Goal: Transaction & Acquisition: Purchase product/service

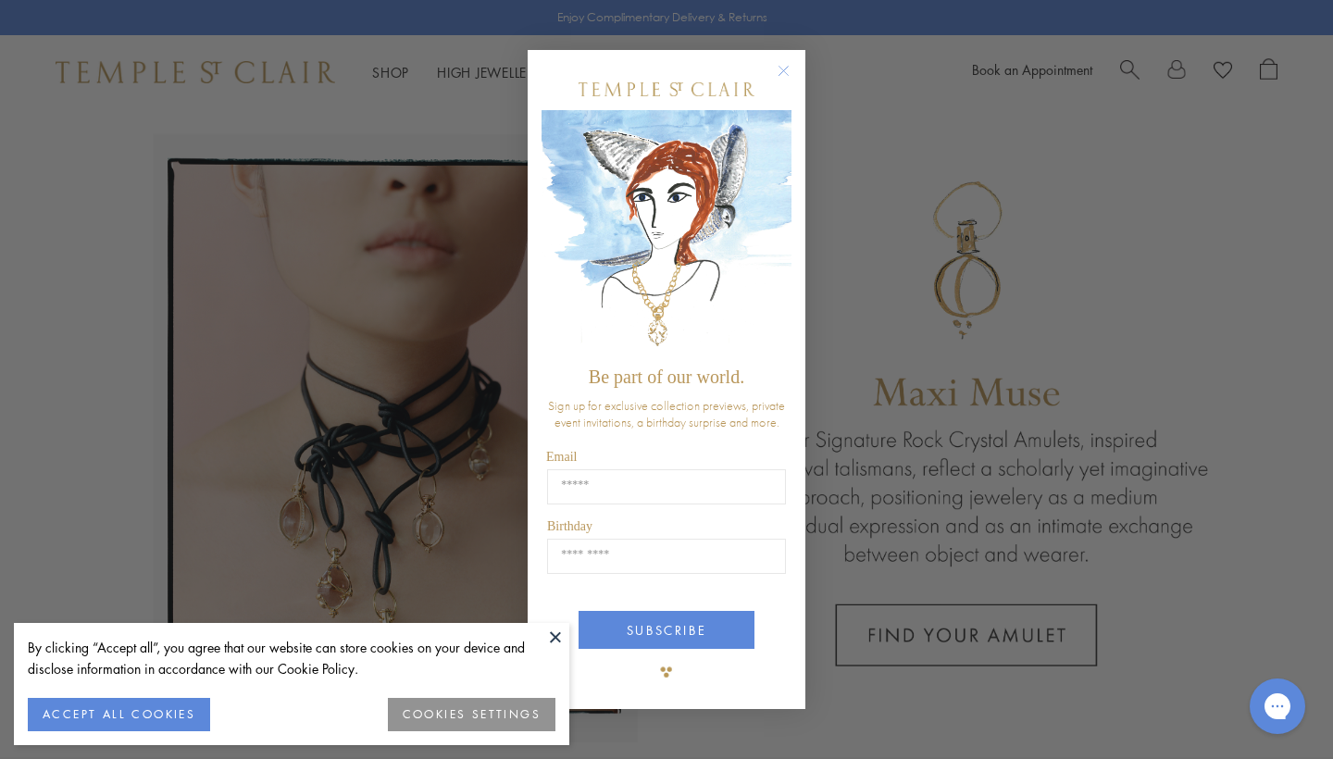
click at [786, 71] on circle "Close dialog" at bounding box center [784, 71] width 22 height 22
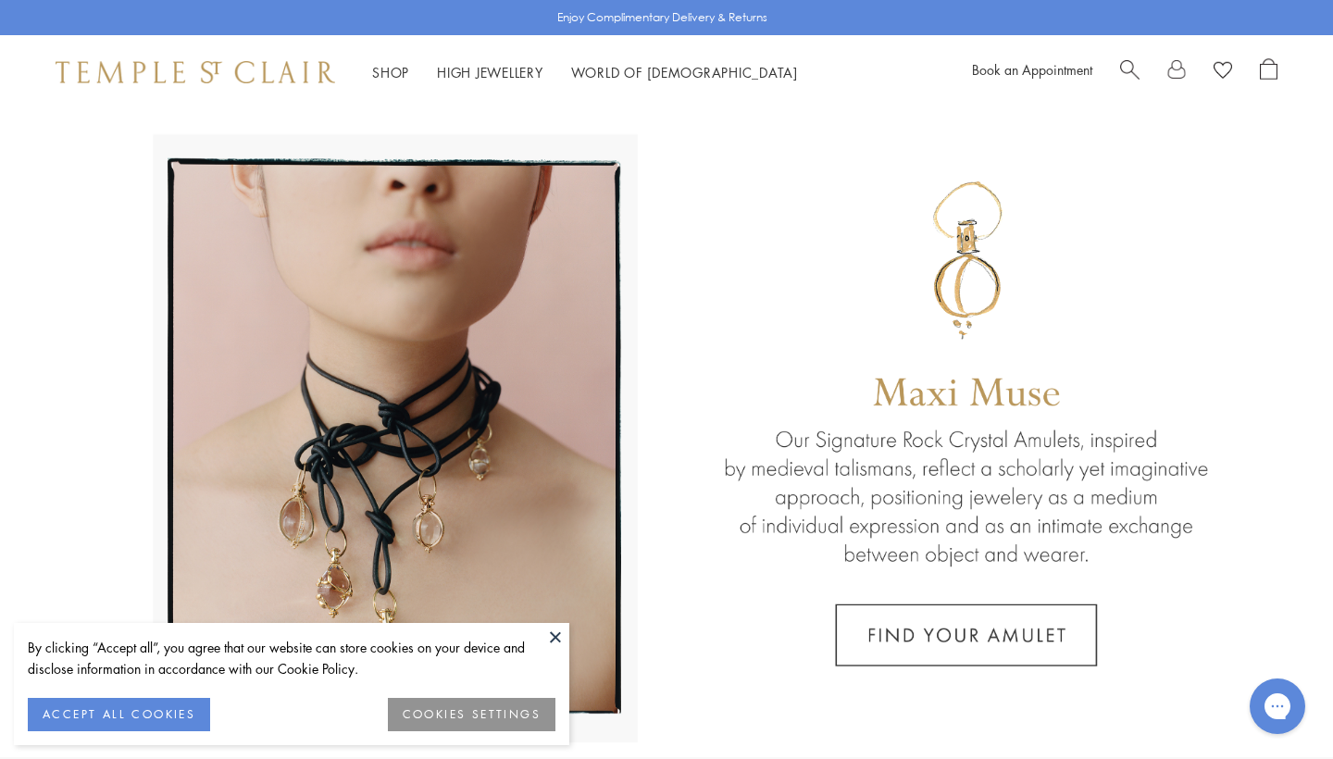
click at [412, 78] on ul "Shop Shop Categories Amulets Pendants & Charms Lockets Chains & Leather Cords E…" at bounding box center [585, 72] width 426 height 23
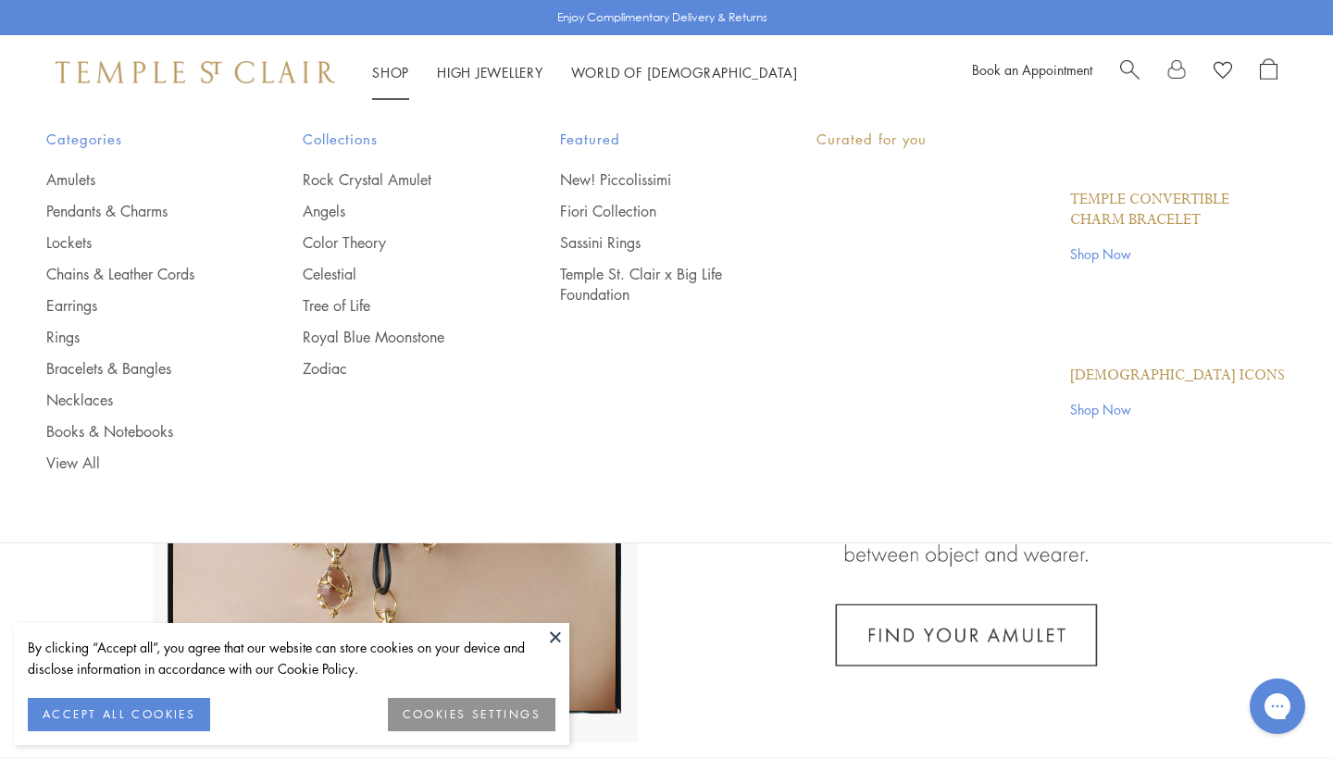
click at [392, 71] on link "Shop Shop" at bounding box center [390, 72] width 37 height 19
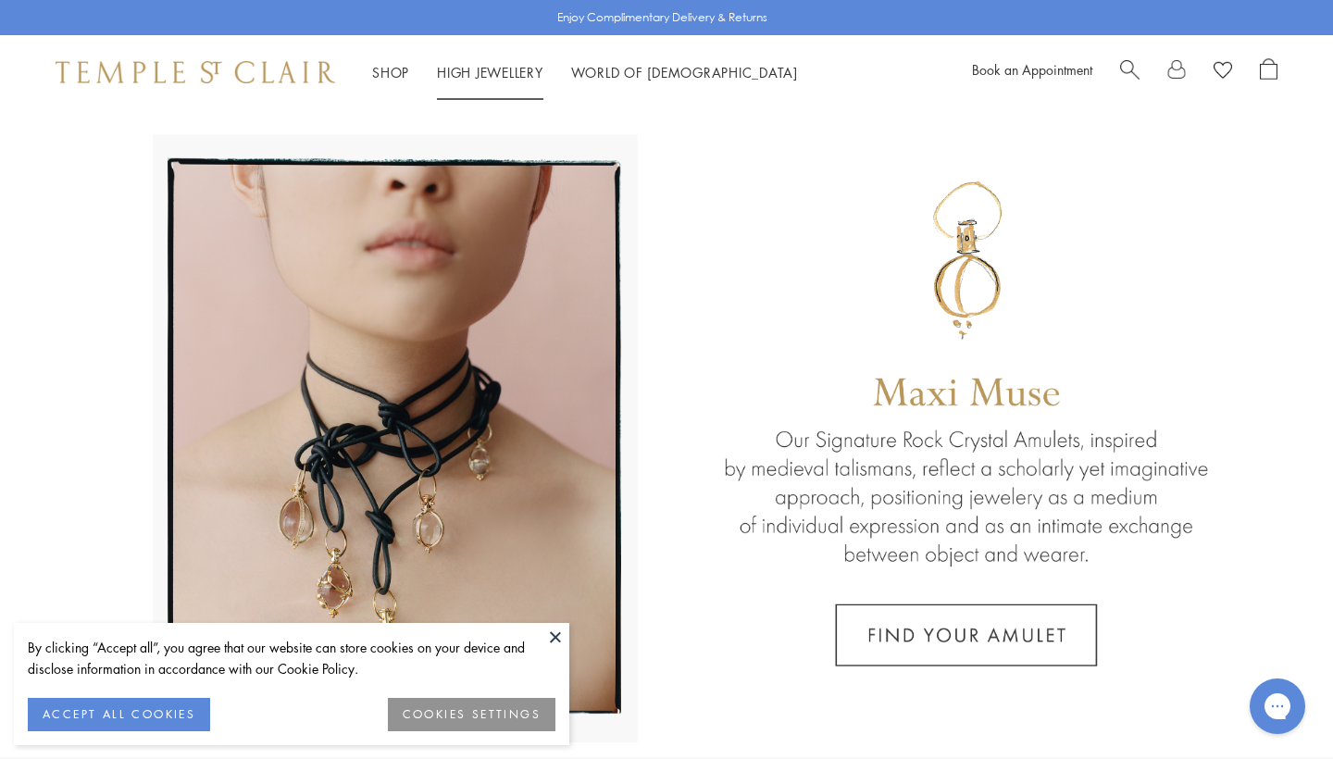
click at [511, 71] on link "High Jewellery High Jewellery" at bounding box center [490, 72] width 106 height 19
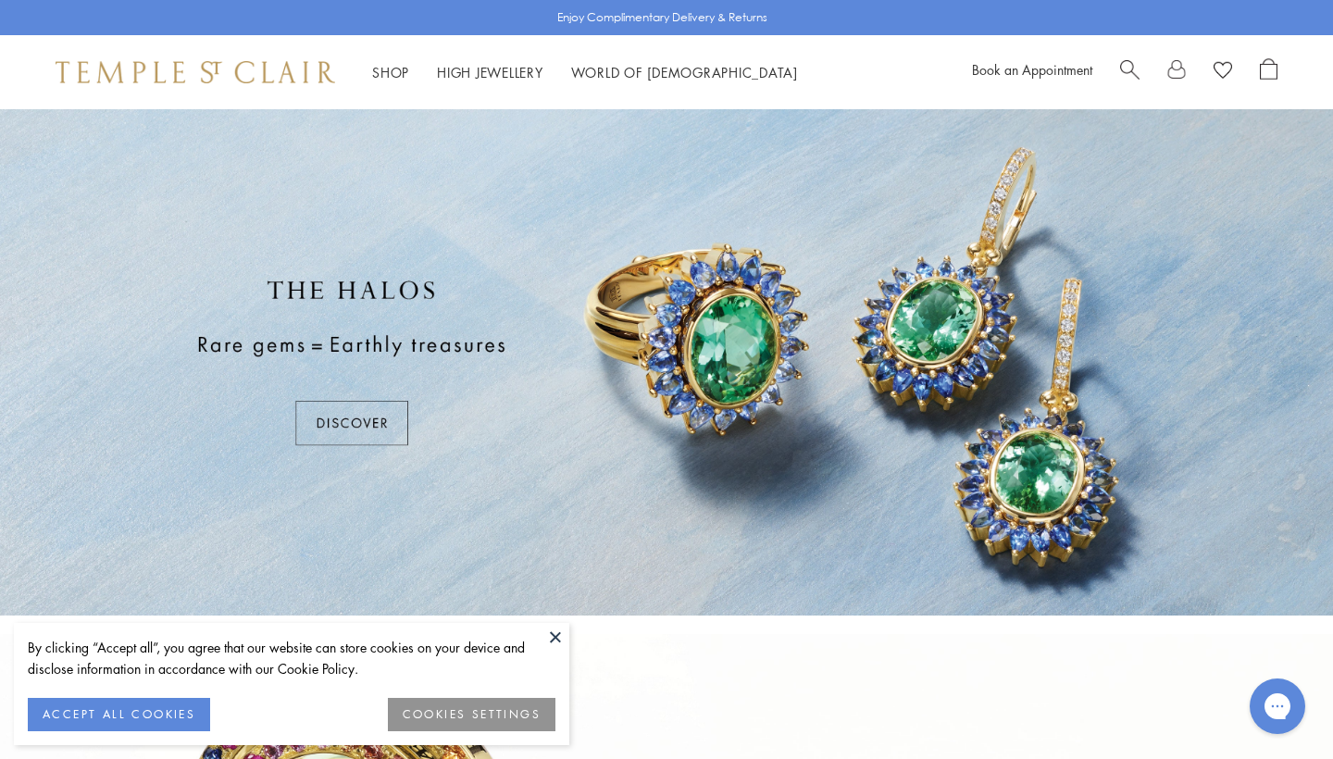
click at [554, 636] on button at bounding box center [556, 637] width 28 height 28
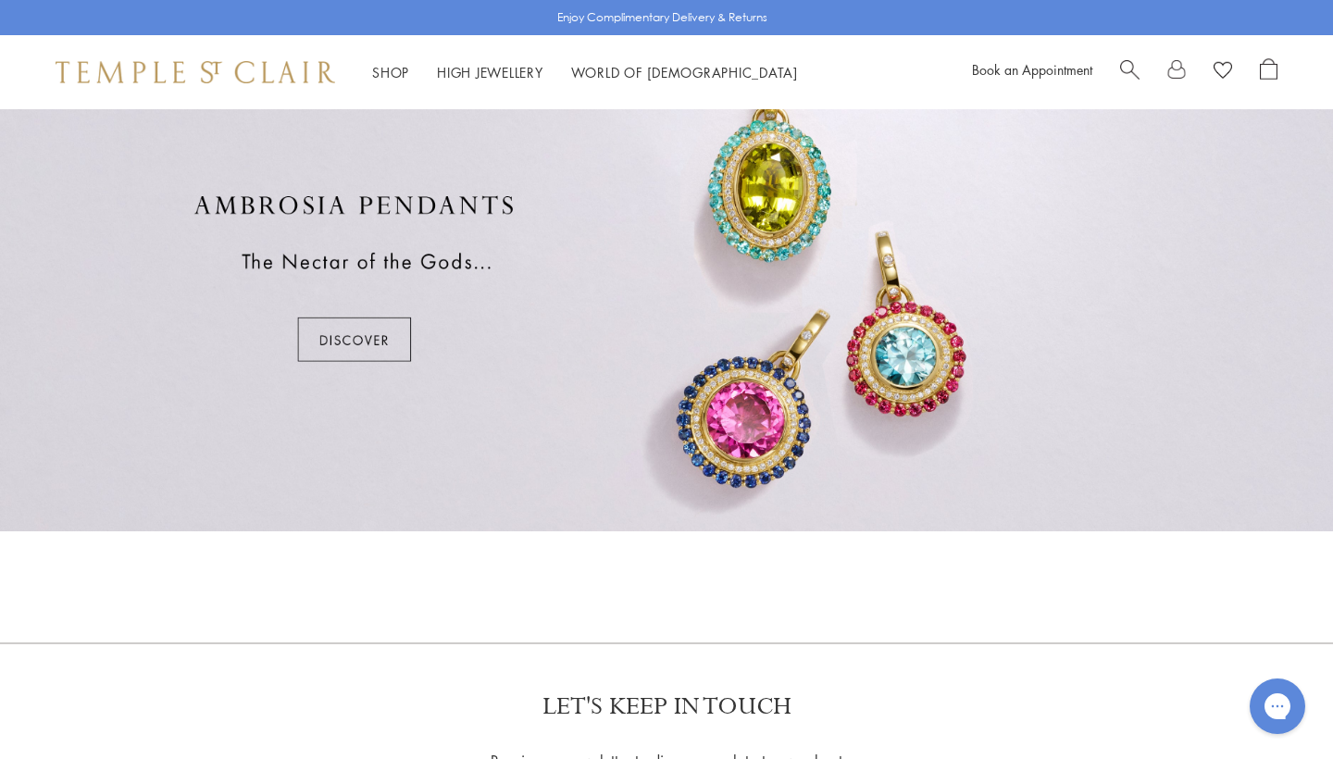
scroll to position [1142, 0]
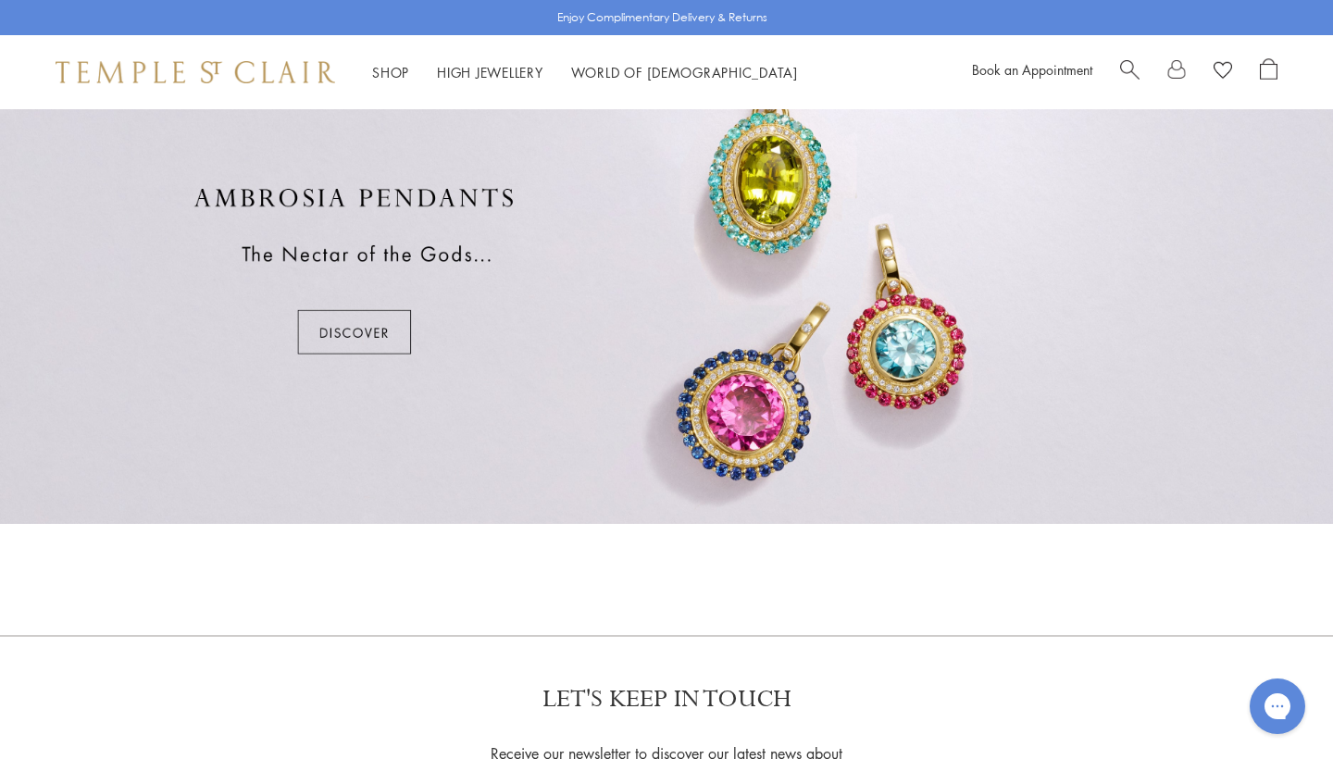
click at [390, 60] on div "Shop Shop Categories Amulets Pendants & Charms Lockets Chains & Leather Cords E…" at bounding box center [666, 72] width 1333 height 74
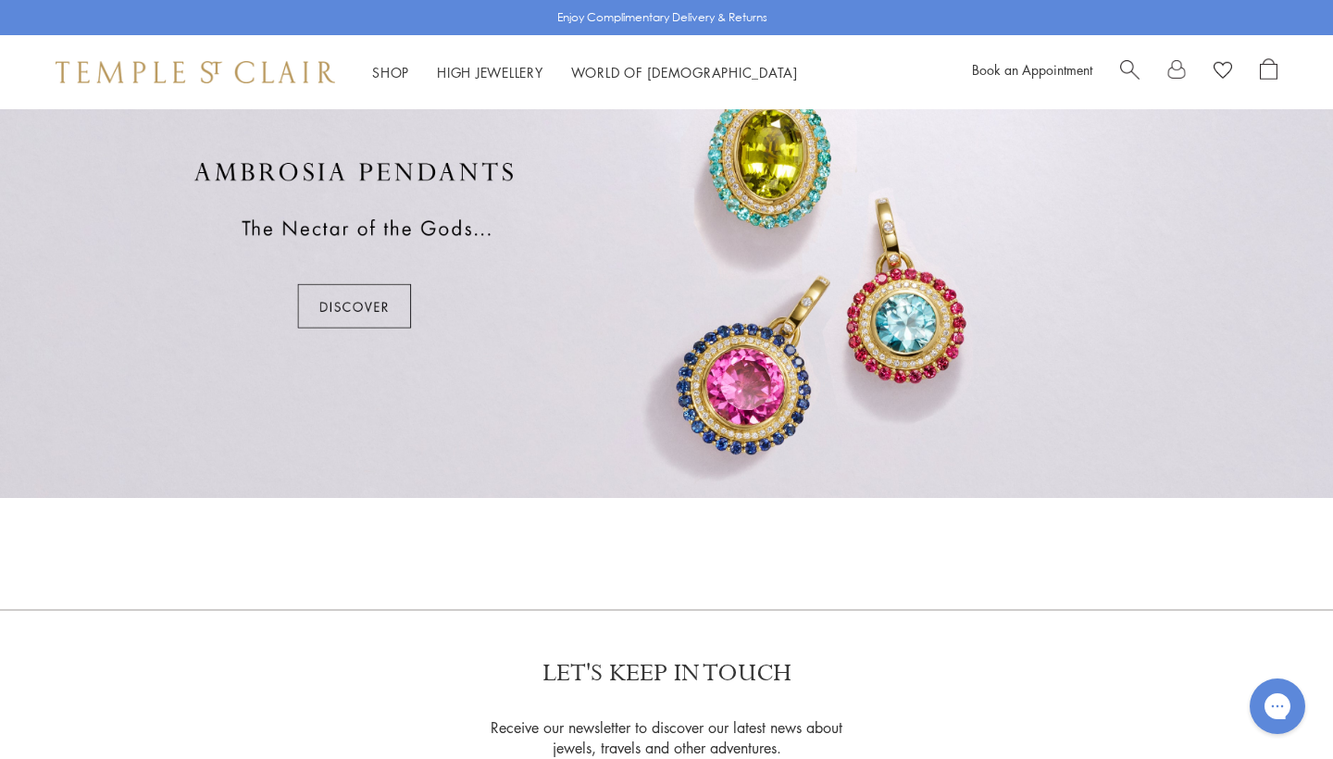
scroll to position [1170, 0]
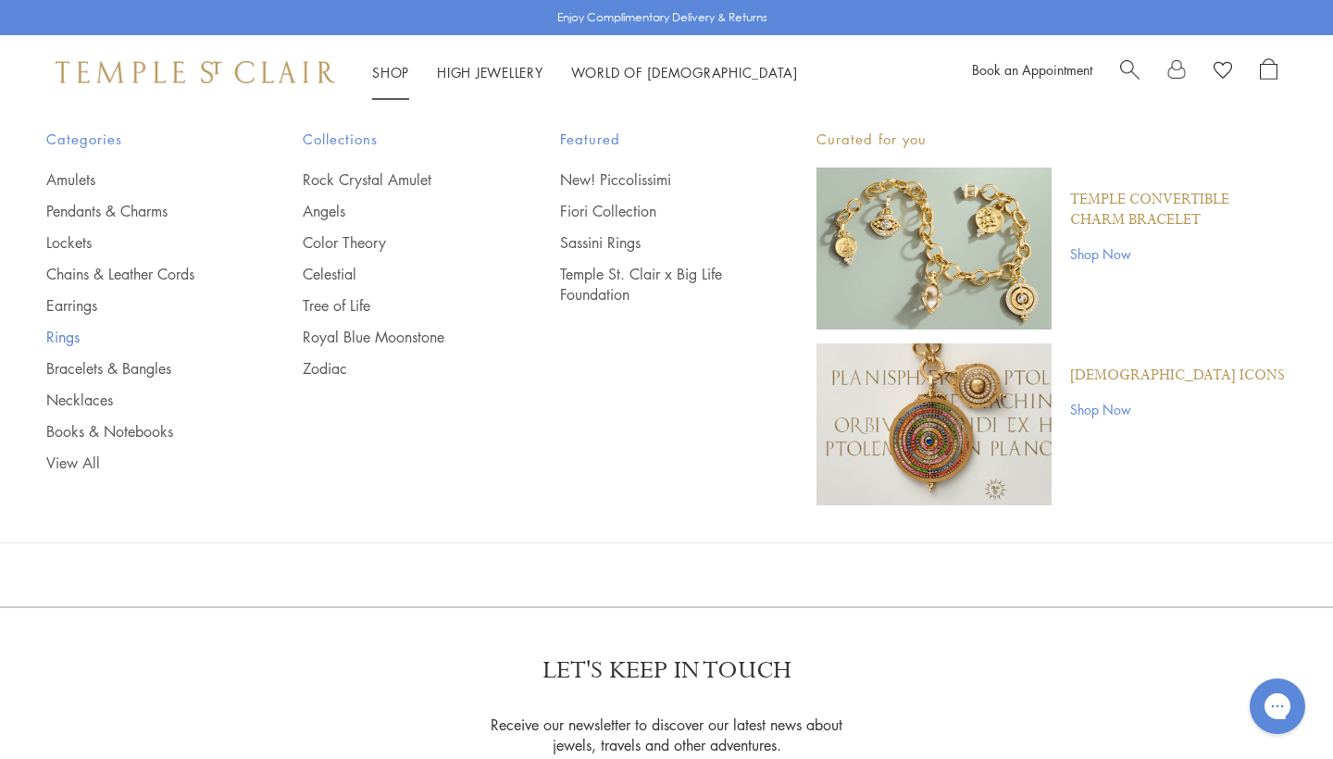
click at [70, 342] on link "Rings" at bounding box center [137, 337] width 182 height 20
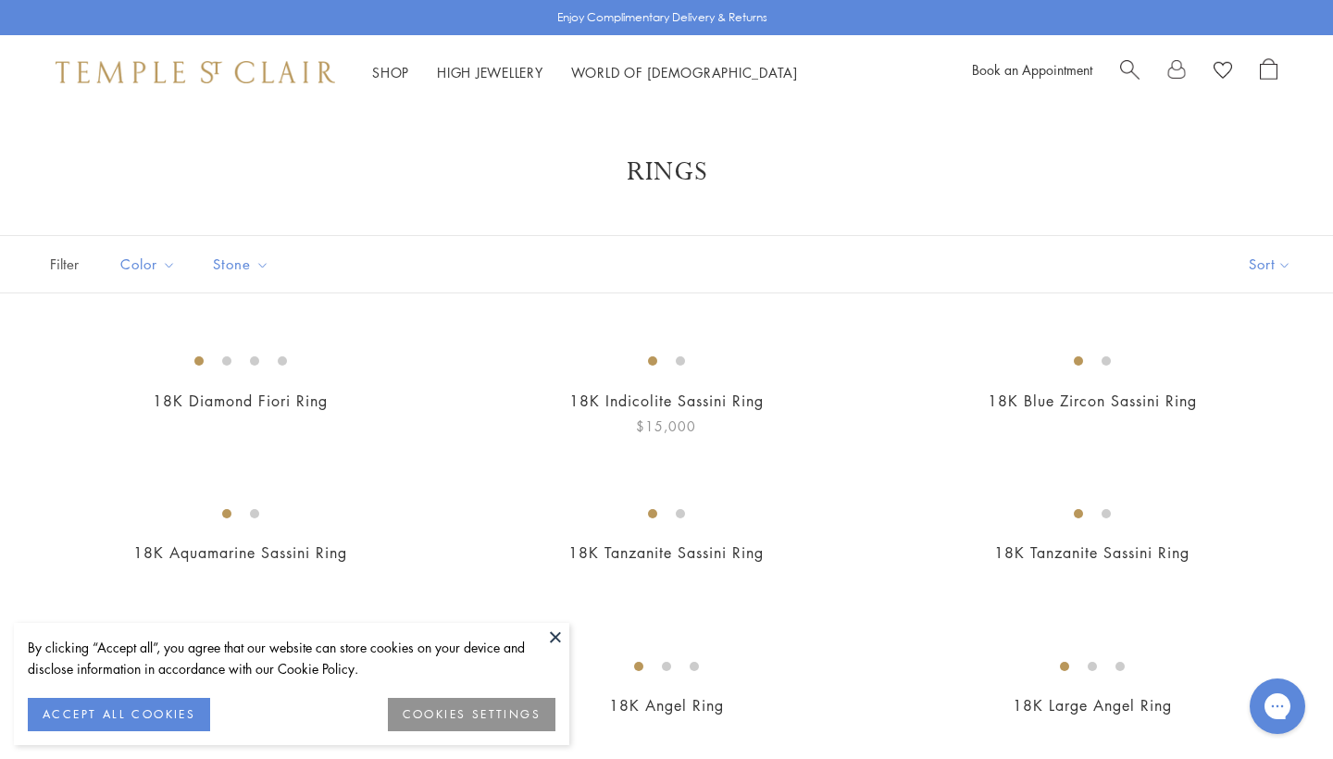
click at [548, 632] on button at bounding box center [556, 637] width 28 height 28
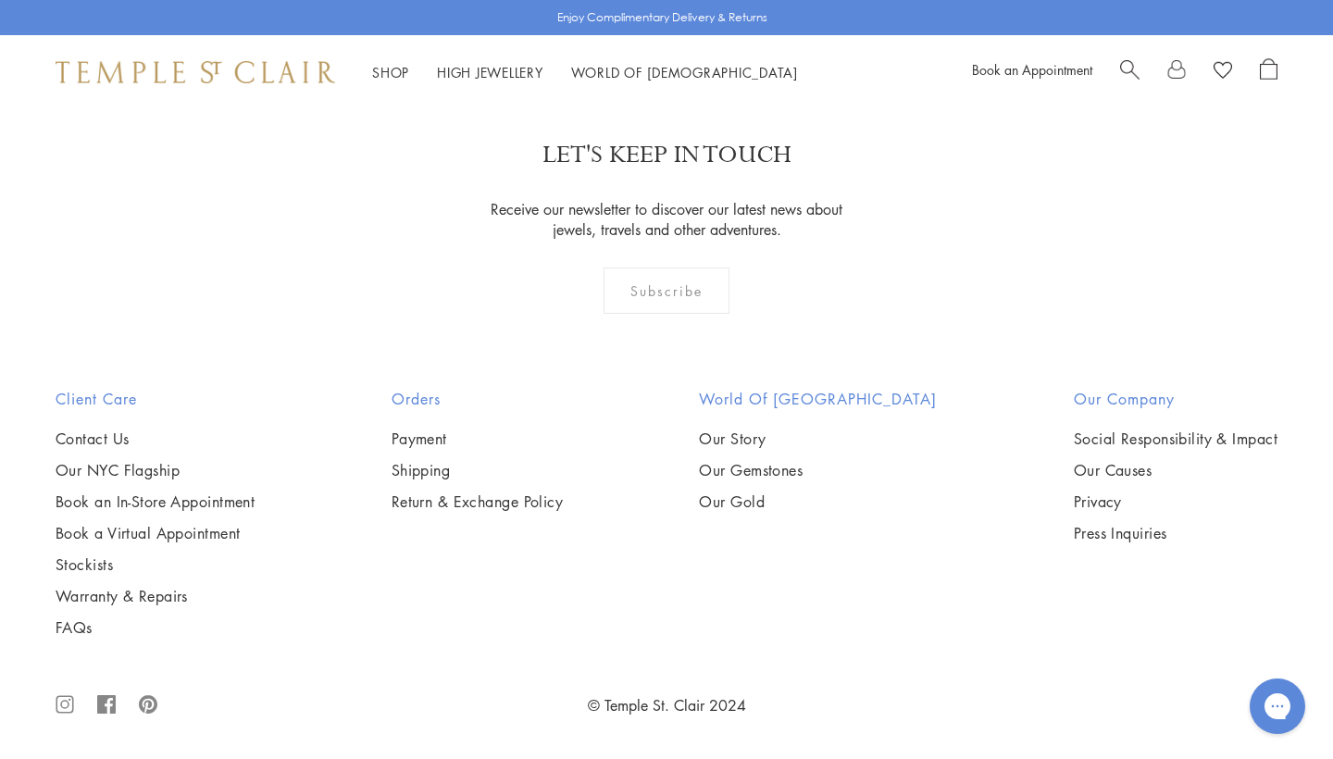
scroll to position [6393, 0]
click at [0, 0] on img at bounding box center [0, 0] width 0 height 0
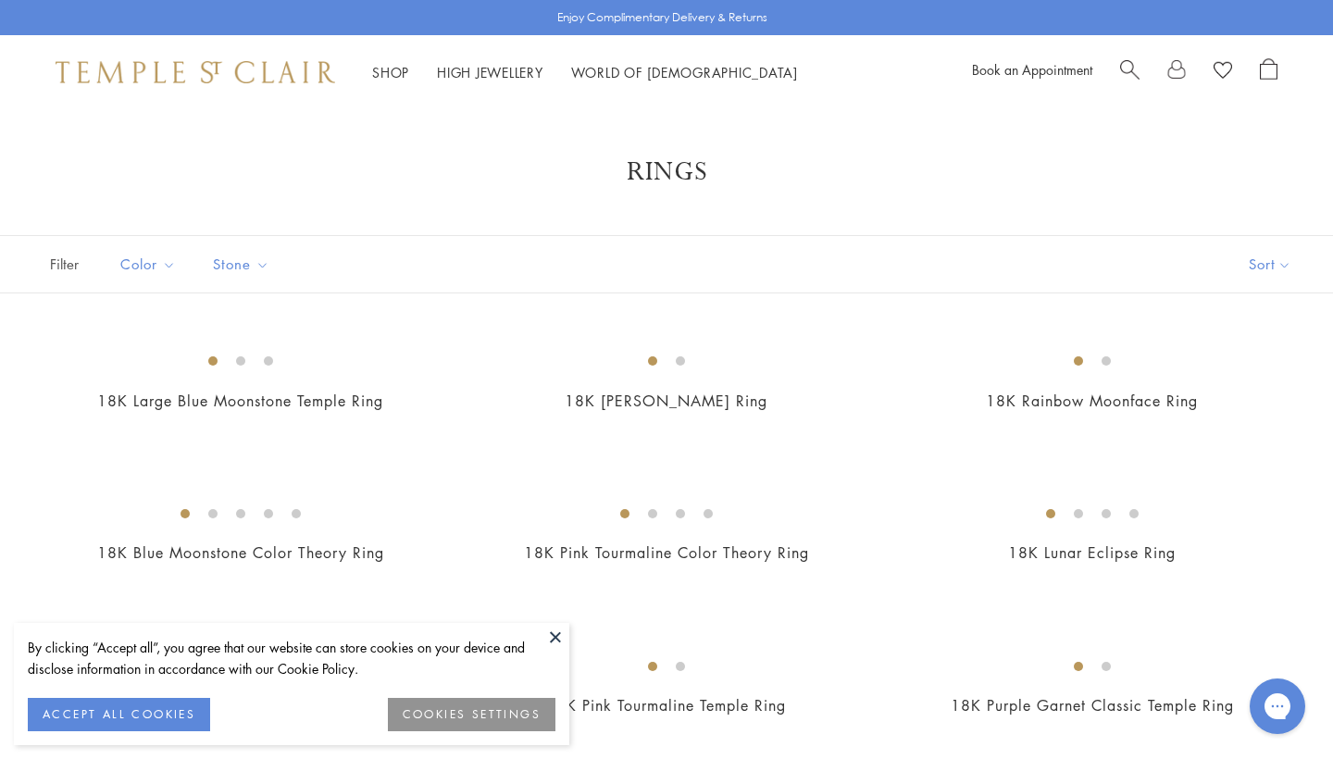
click at [557, 631] on button at bounding box center [556, 637] width 28 height 28
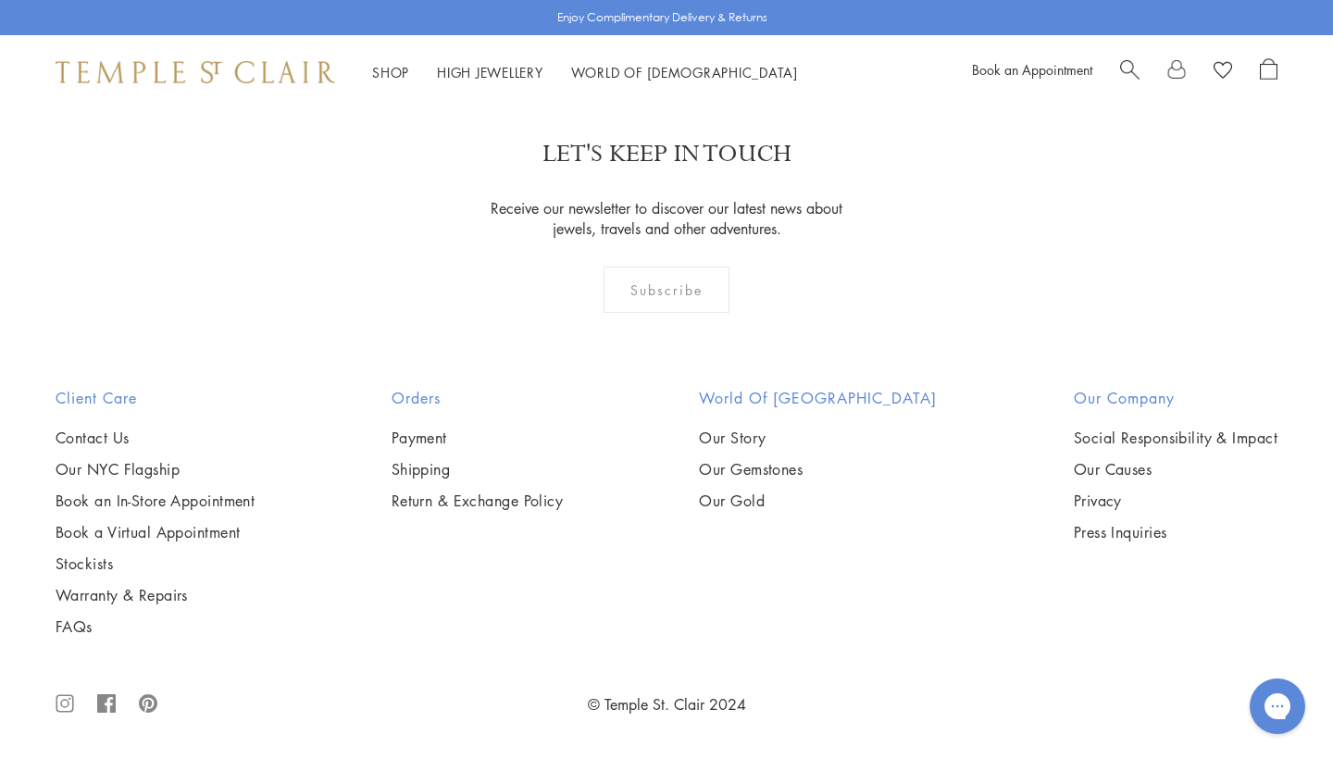
scroll to position [3486, 0]
click at [0, 0] on img at bounding box center [0, 0] width 0 height 0
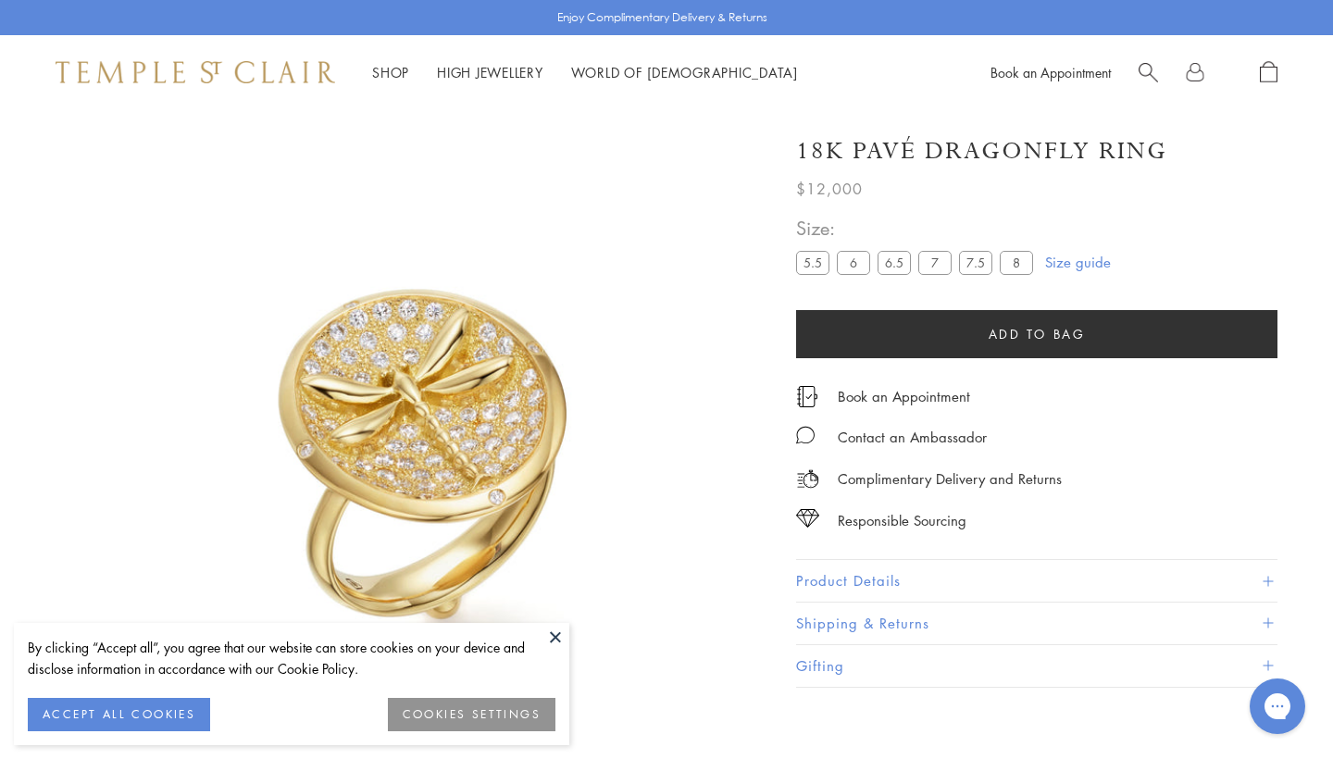
scroll to position [109, 0]
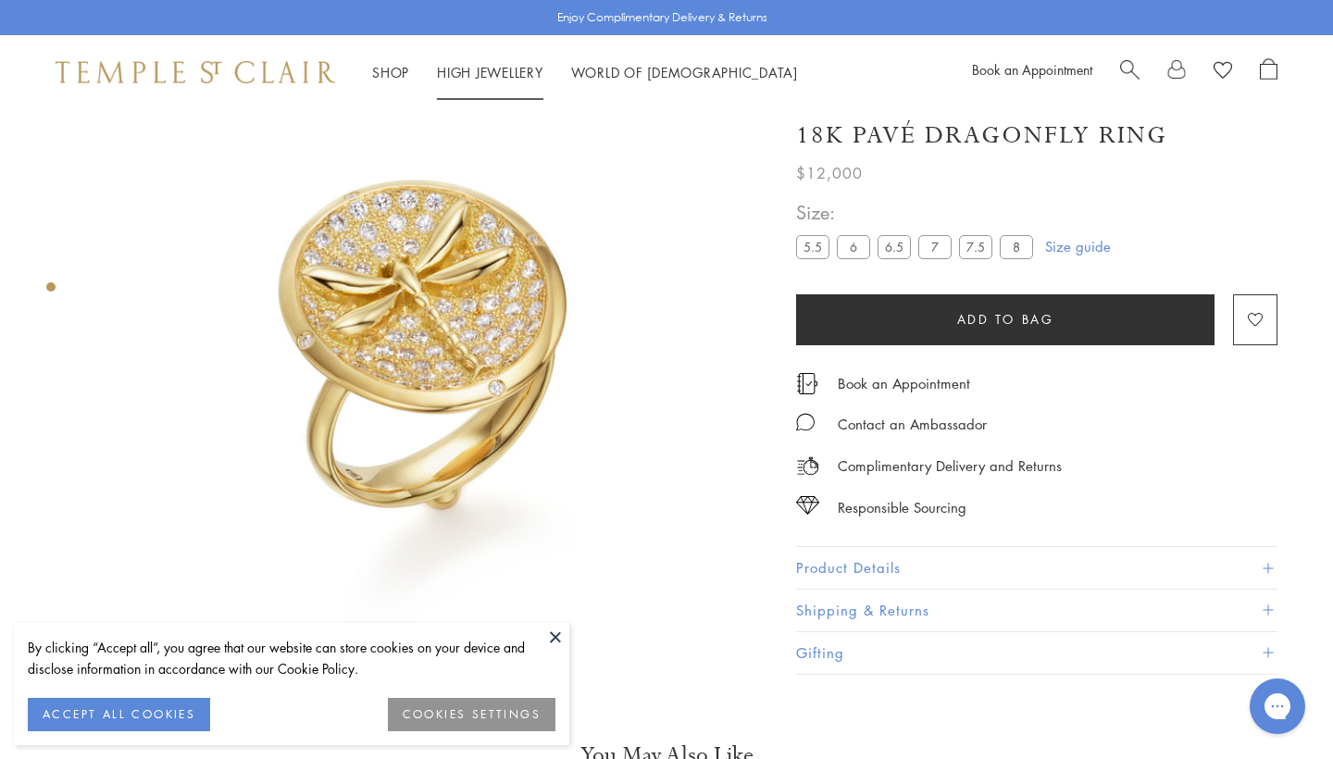
click at [519, 78] on li "High Jewellery High Jewellery" at bounding box center [490, 72] width 106 height 23
click at [502, 75] on link "High Jewellery High Jewellery" at bounding box center [490, 72] width 106 height 19
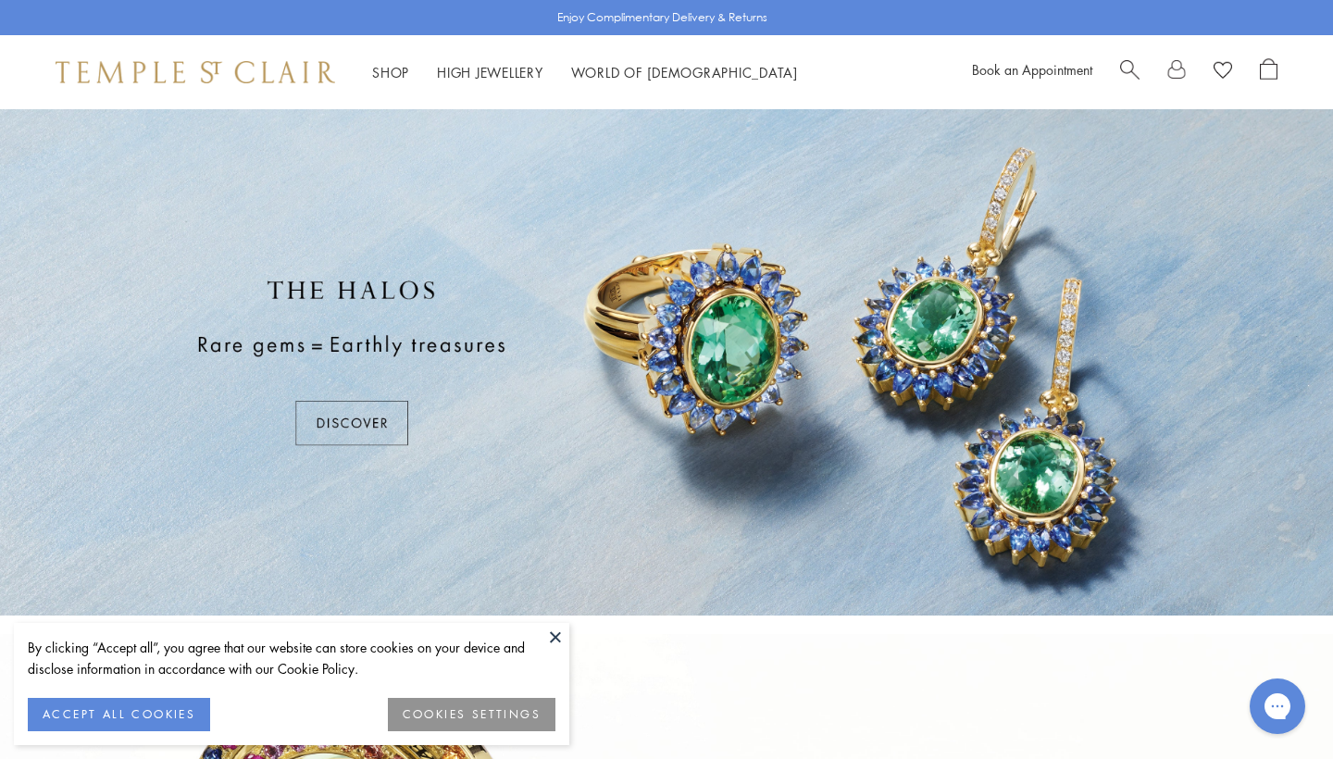
click at [146, 718] on button "ACCEPT ALL COOKIES" at bounding box center [119, 714] width 182 height 33
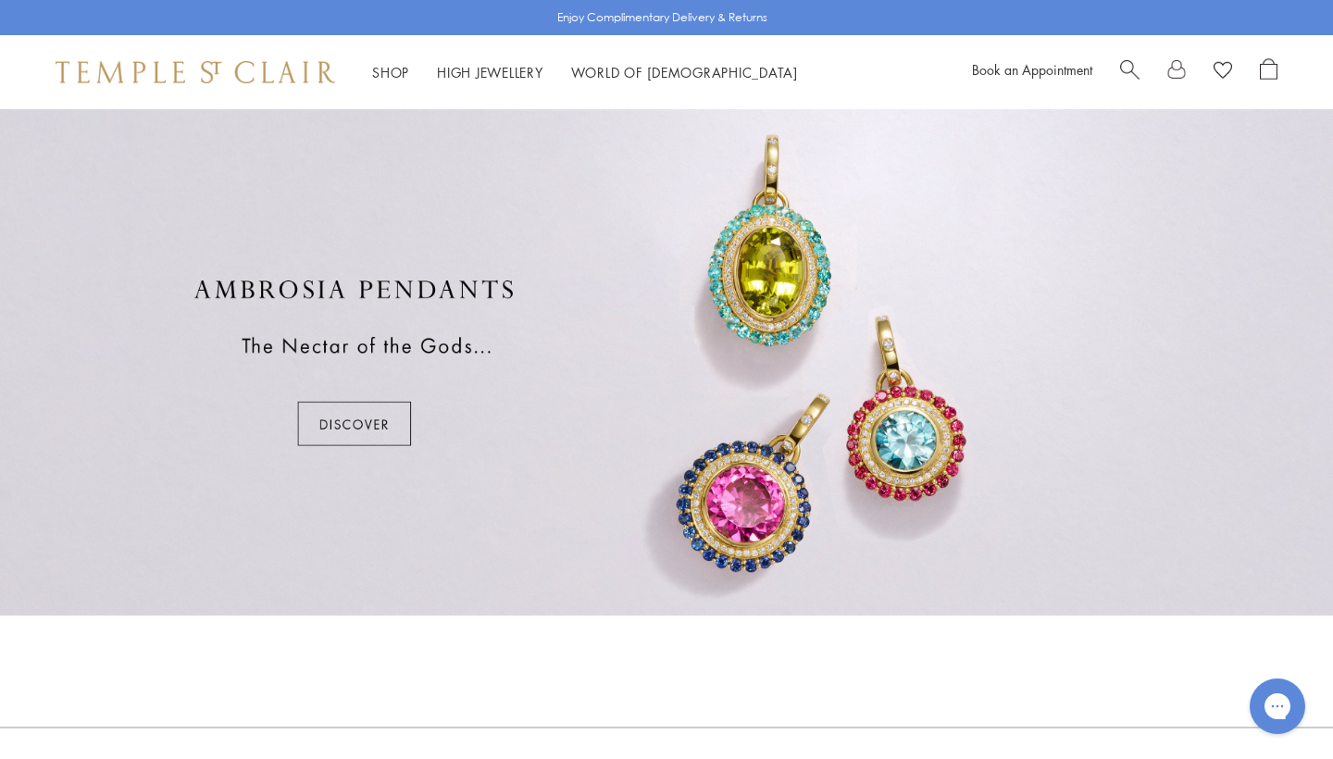
scroll to position [1045, 0]
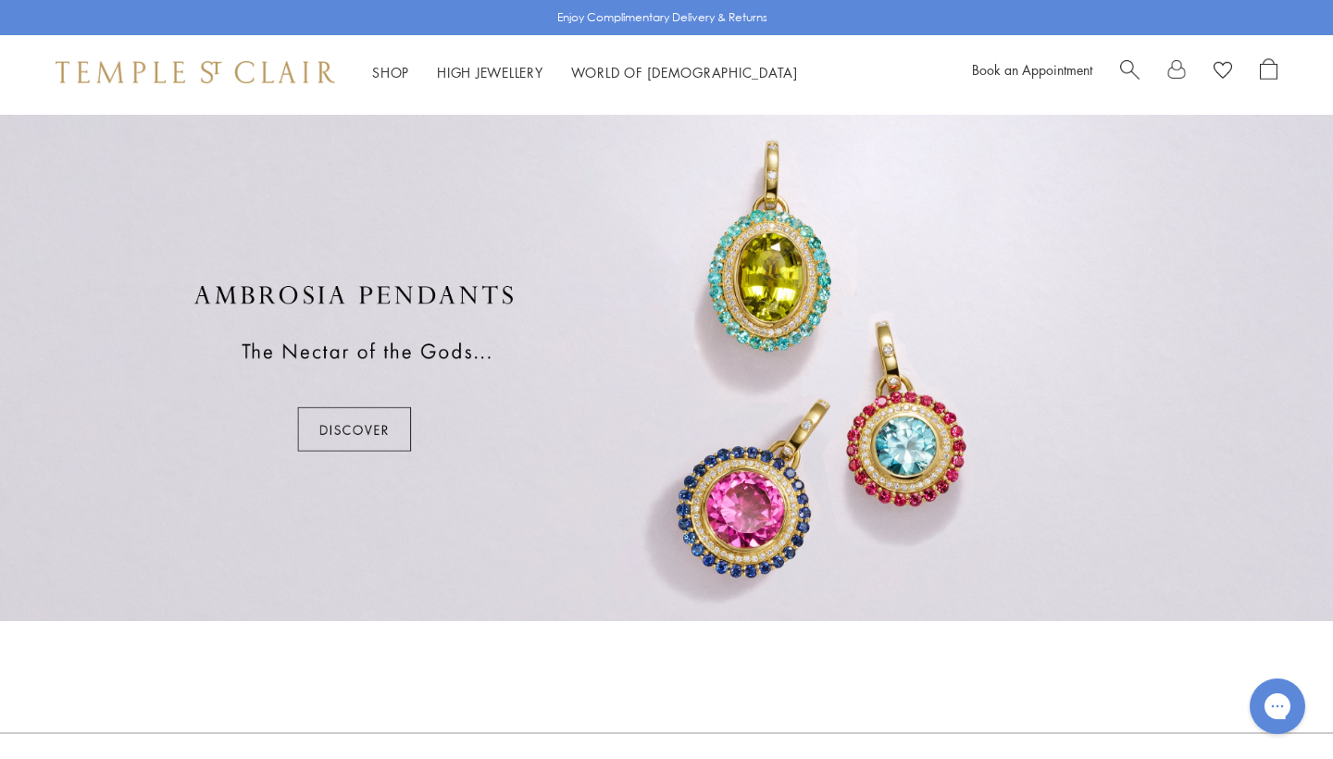
click at [364, 439] on div at bounding box center [666, 368] width 1333 height 507
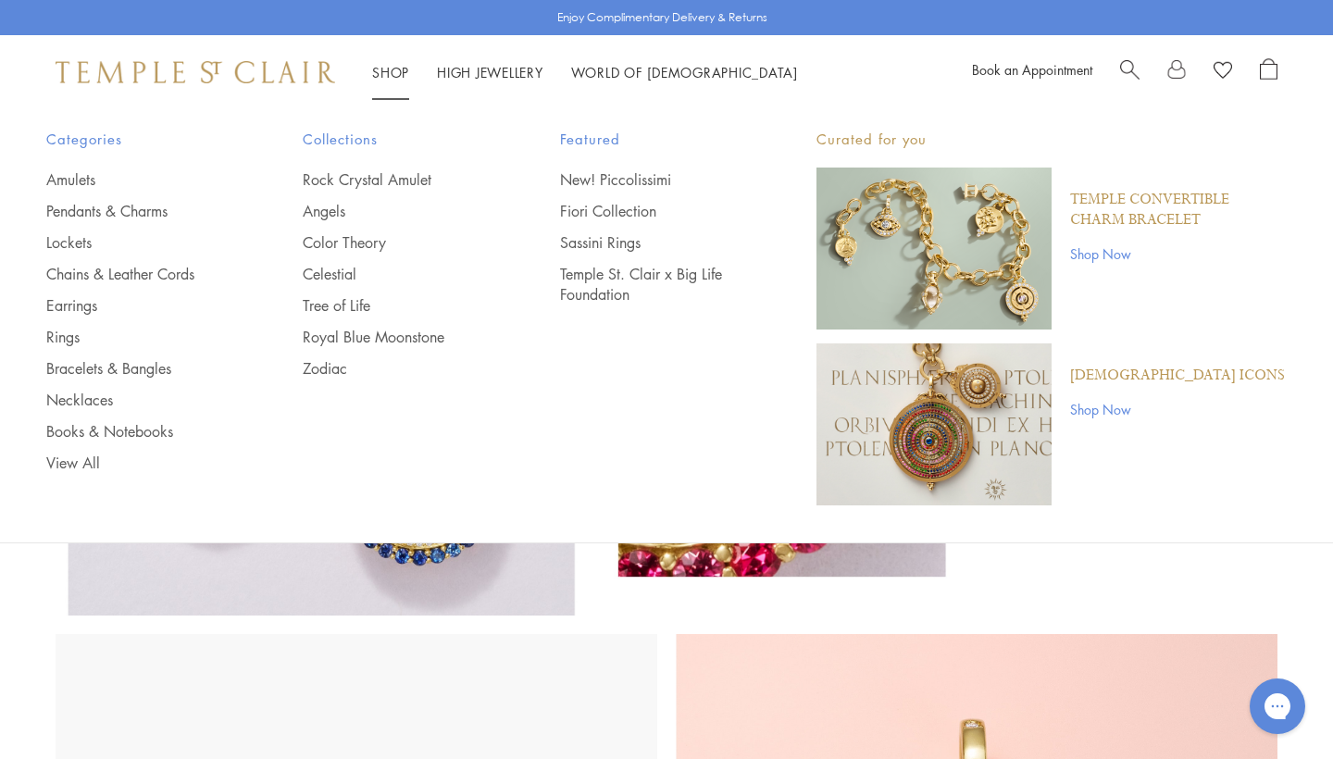
click at [385, 68] on link "Shop Shop" at bounding box center [390, 72] width 37 height 19
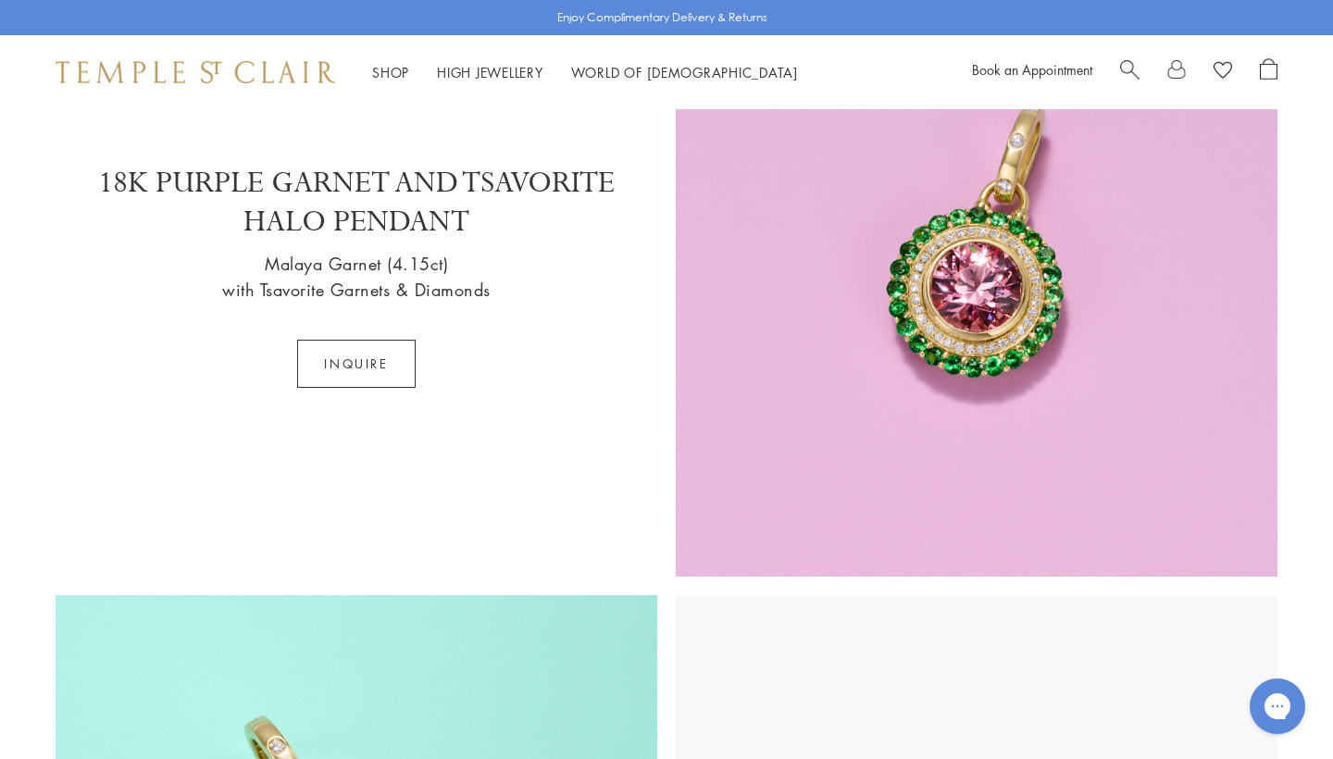
scroll to position [1899, 0]
click at [451, 69] on link "High Jewellery High Jewellery" at bounding box center [490, 72] width 106 height 19
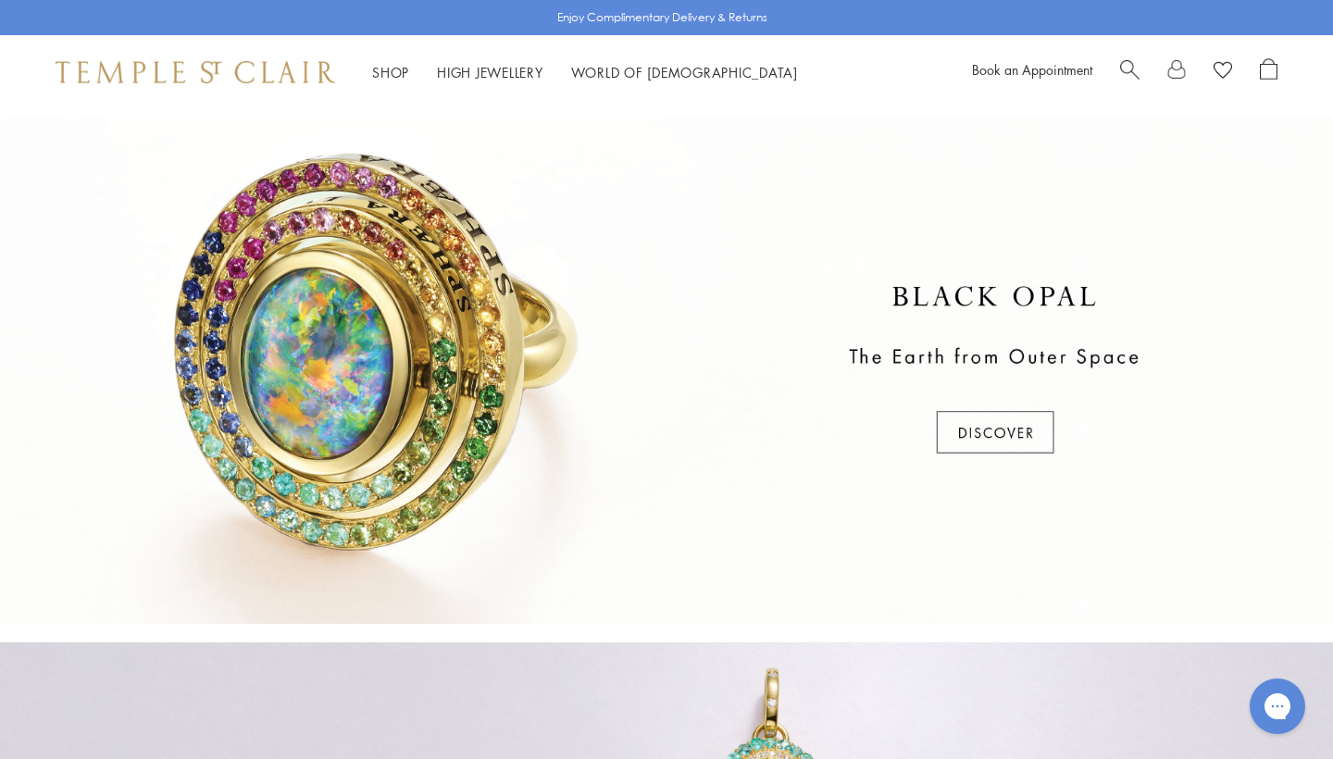
scroll to position [375, 0]
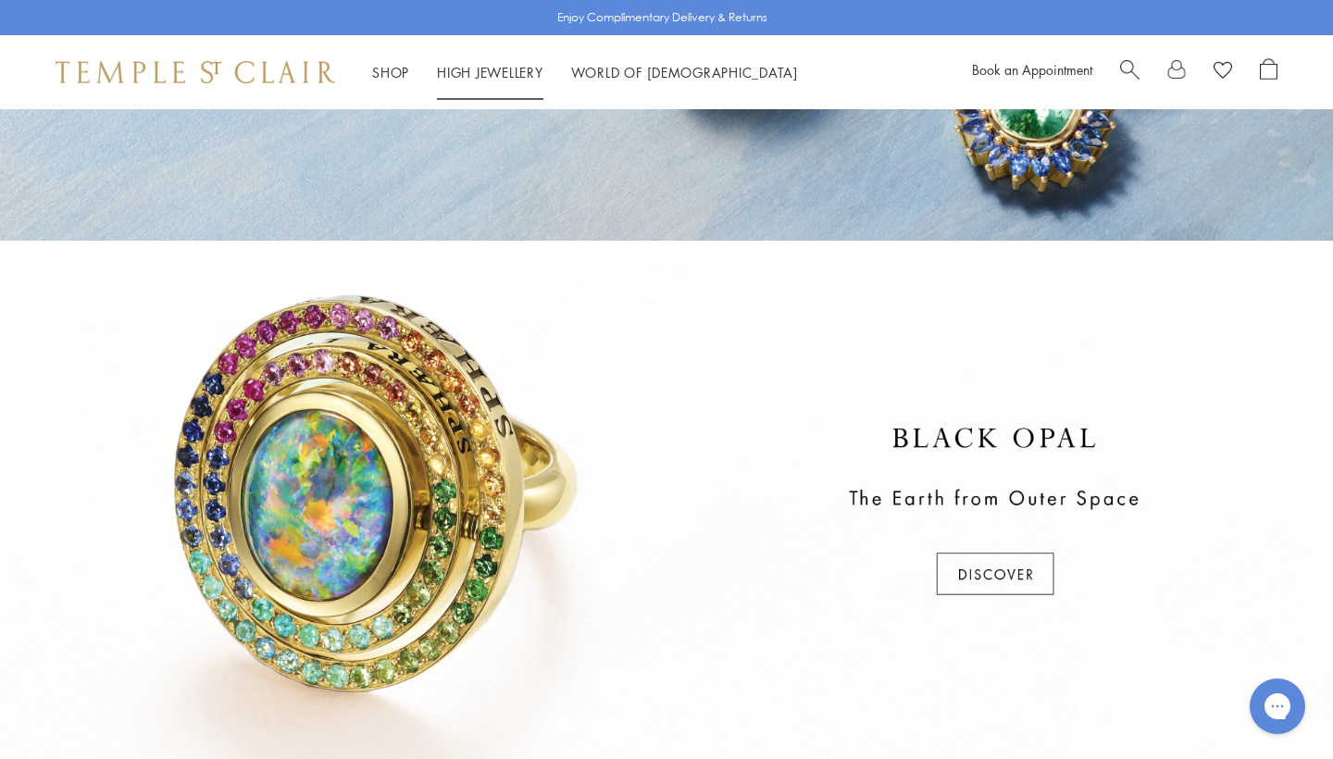
click at [457, 76] on link "High Jewellery High Jewellery" at bounding box center [490, 72] width 106 height 19
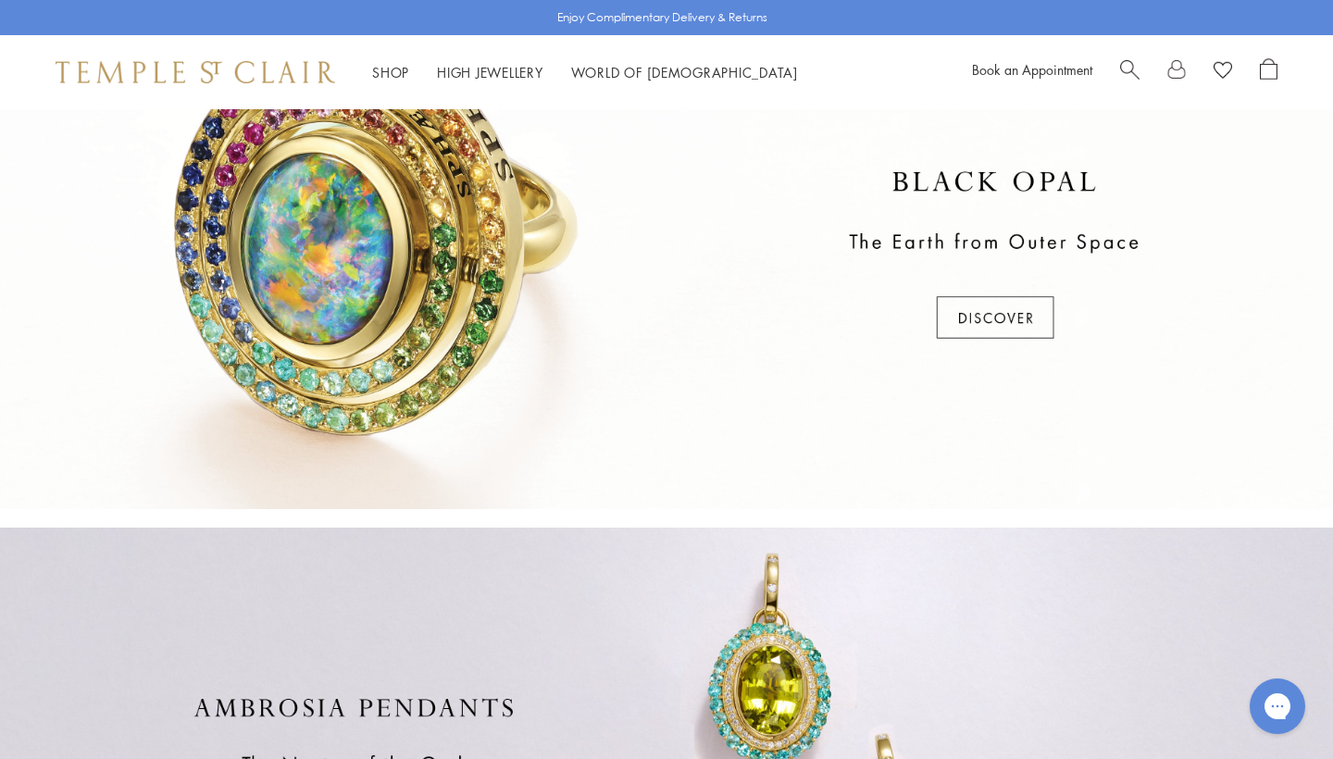
scroll to position [489, 0]
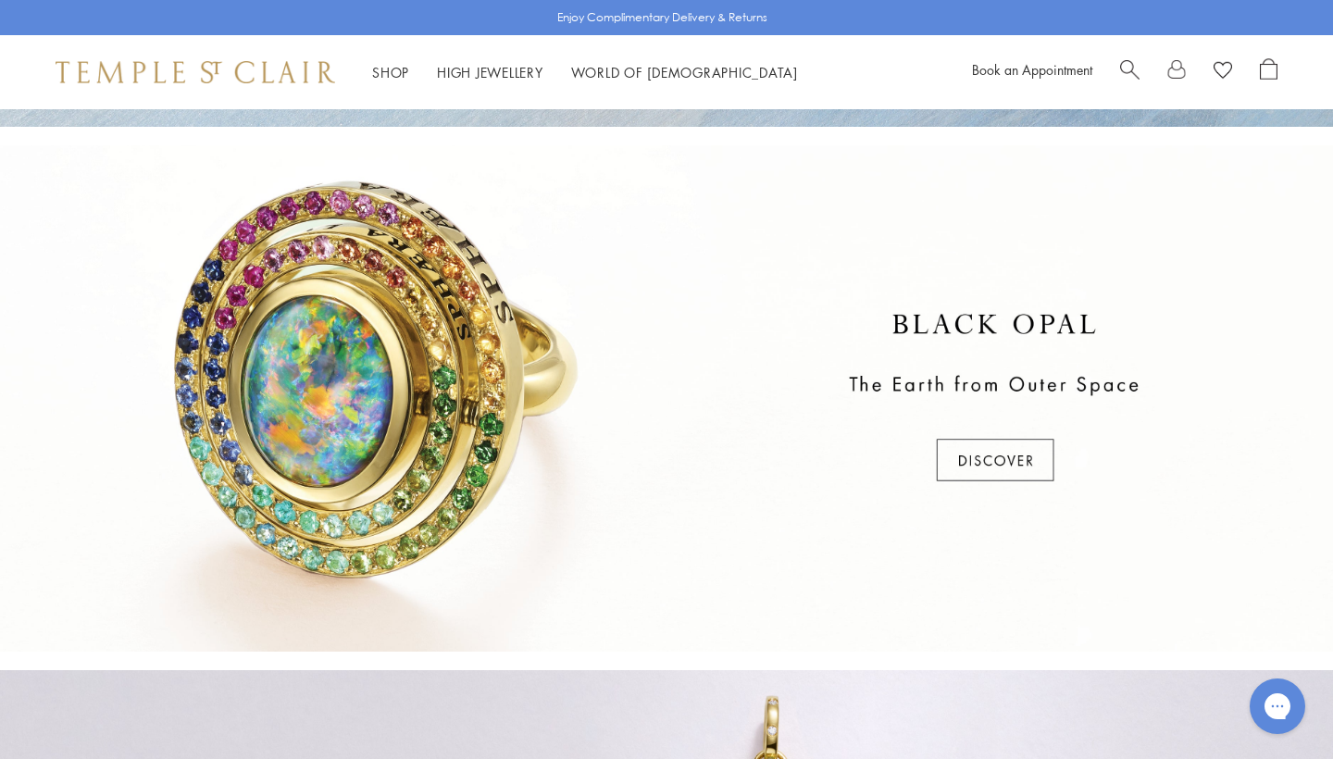
click at [978, 466] on div at bounding box center [666, 398] width 1333 height 507
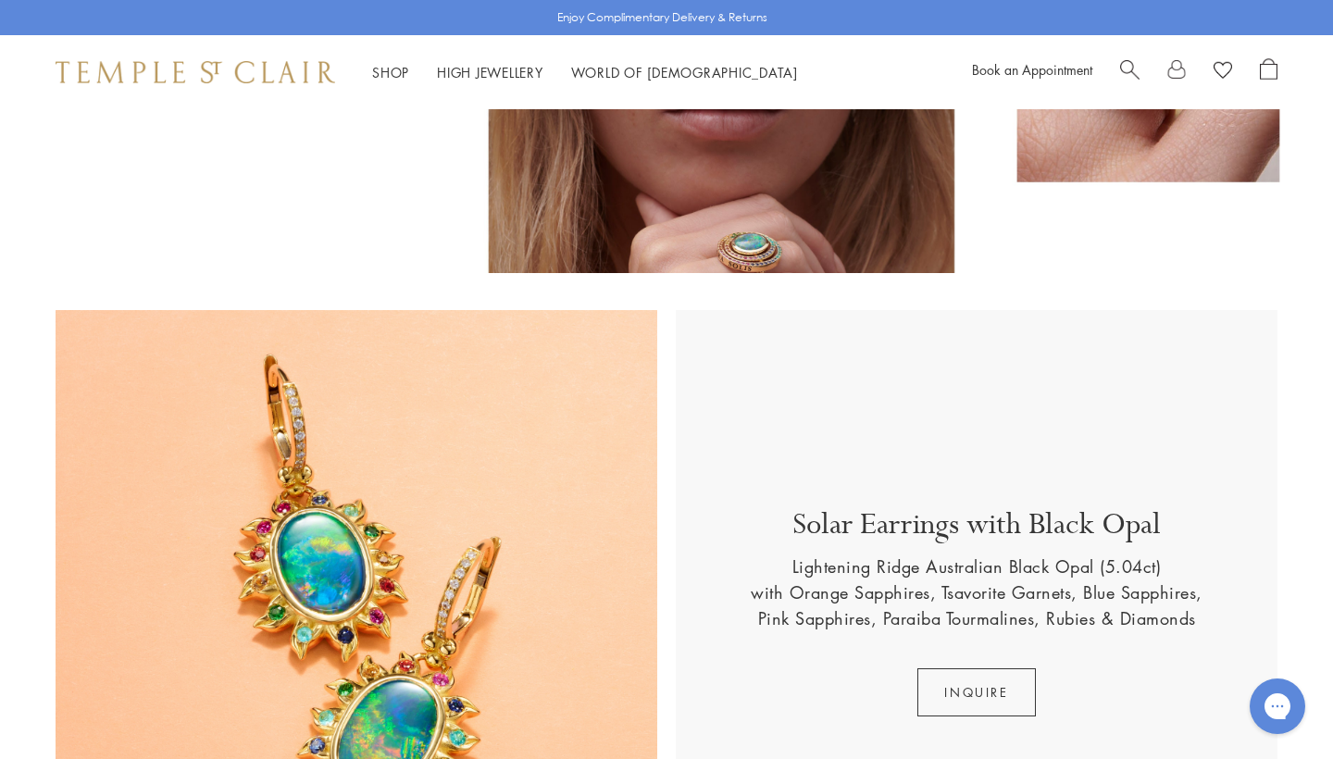
scroll to position [836, 0]
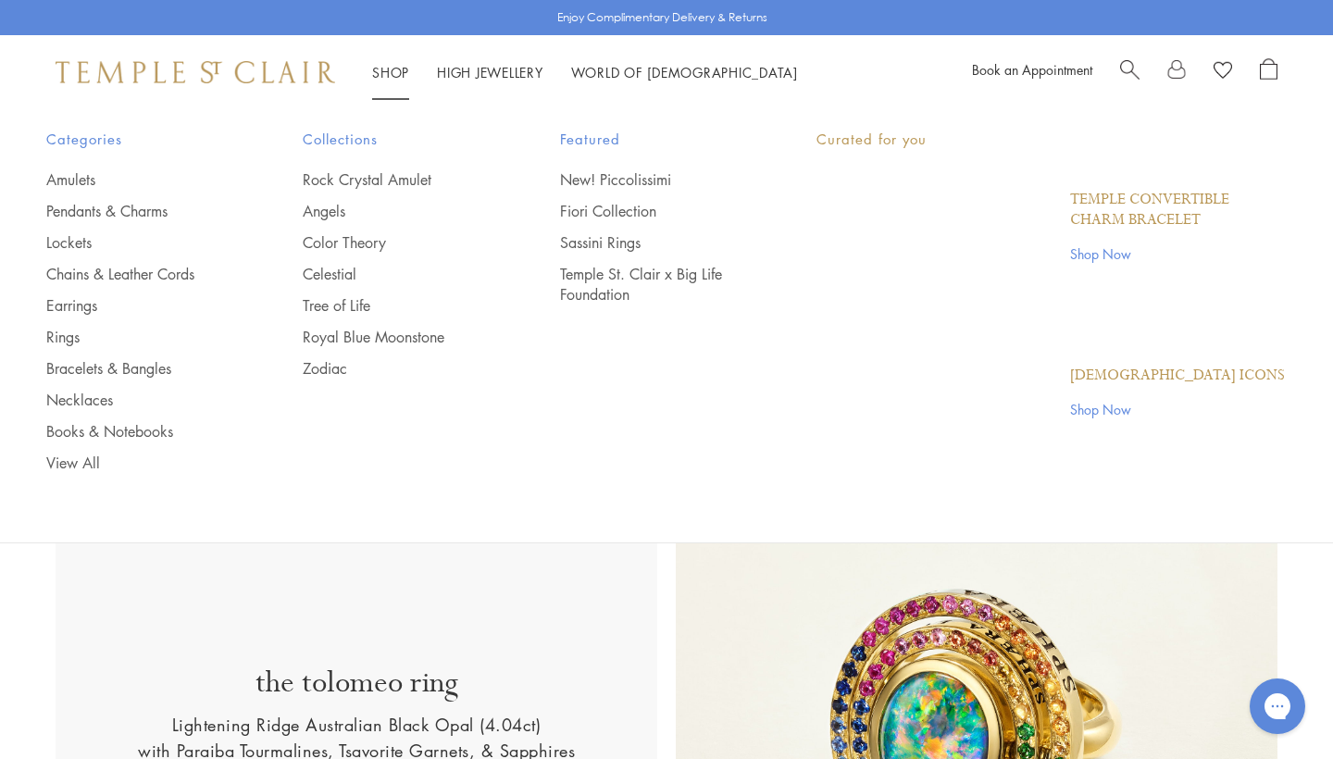
click at [395, 70] on link "Shop Shop" at bounding box center [390, 72] width 37 height 19
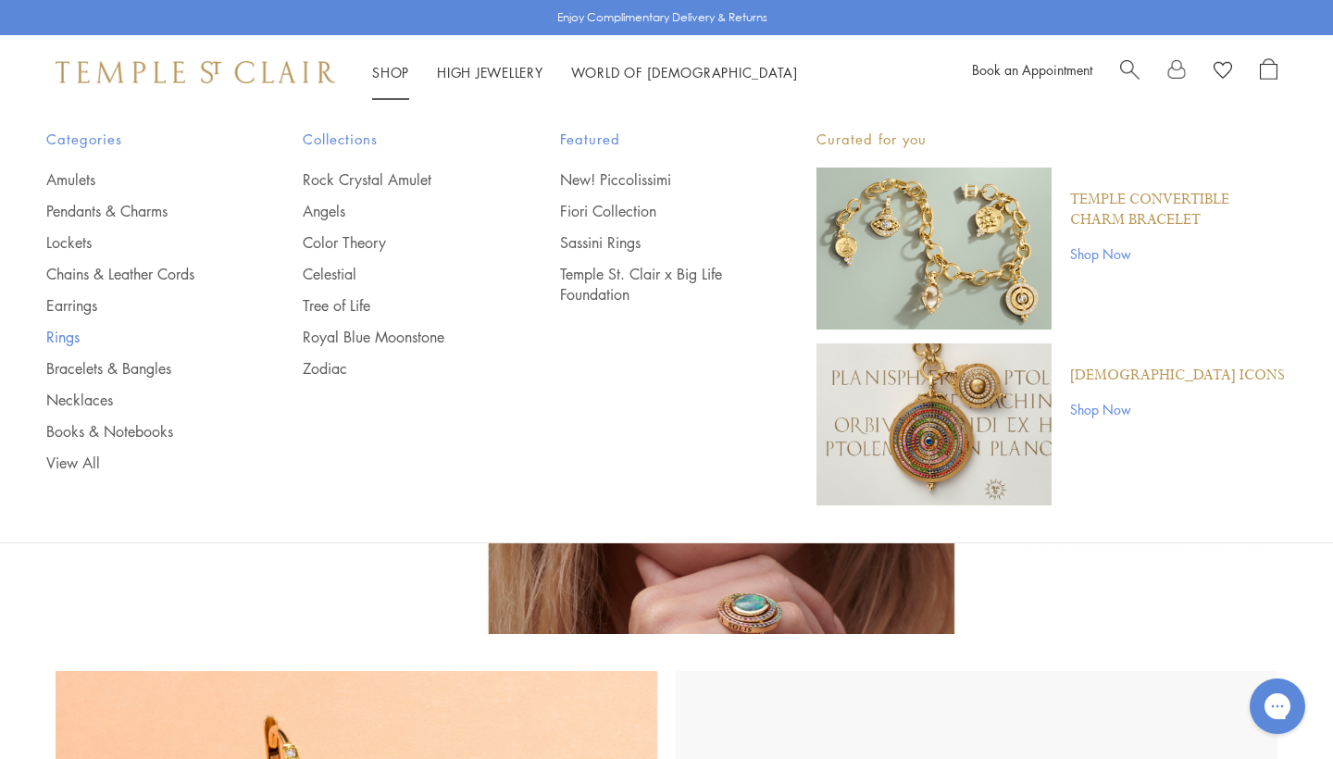
click at [103, 345] on link "Rings" at bounding box center [137, 337] width 182 height 20
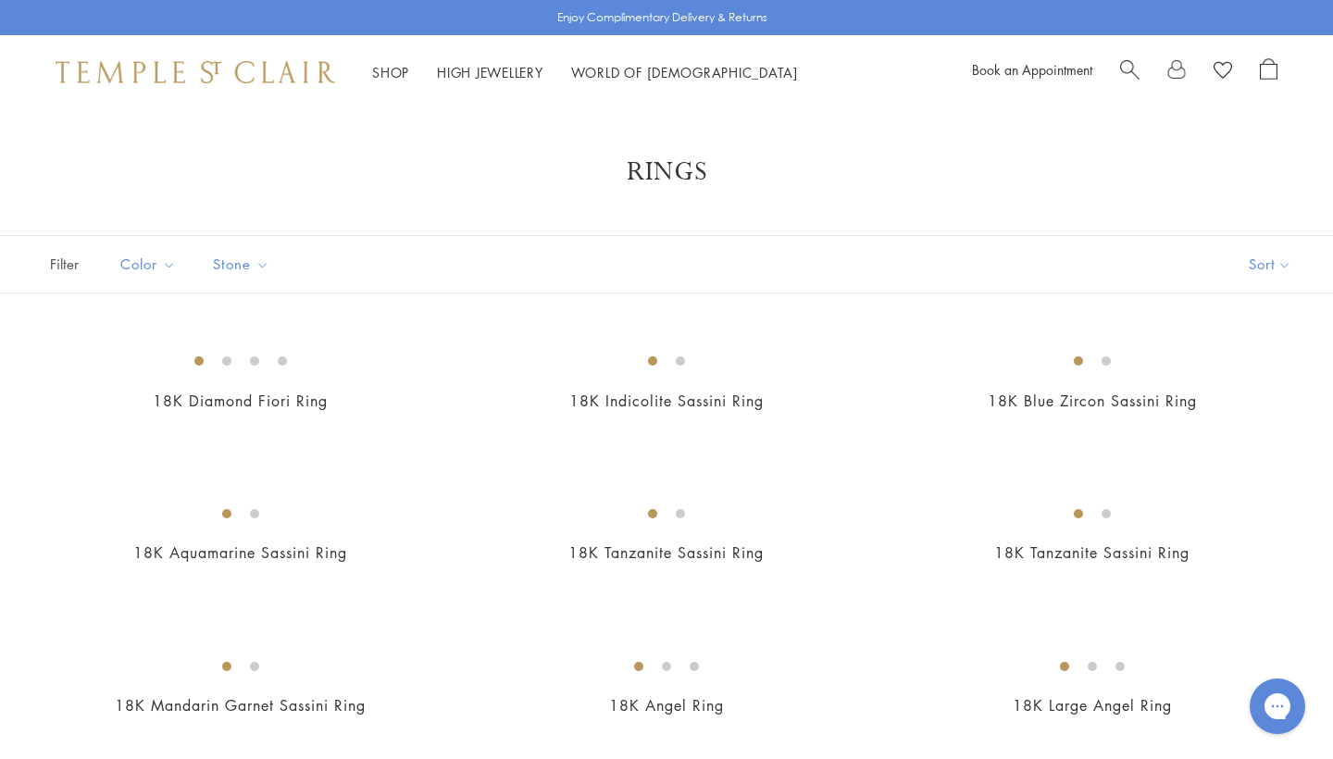
scroll to position [73, 0]
